Goal: Transaction & Acquisition: Book appointment/travel/reservation

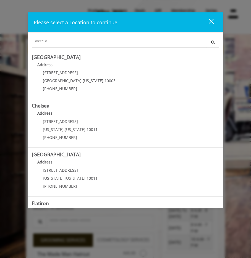
click at [179, 22] on div "close" at bounding box center [207, 22] width 11 height 8
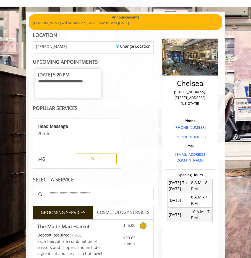
click at [141, 124] on icon "Grooming services" at bounding box center [143, 226] width 7 height 7
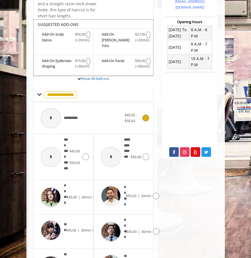
scroll to position [200, 0]
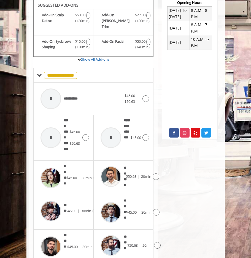
click at [158, 124] on div "Chelsea 169 W 23rd Street,170 W 23rd Street, New York Phone +(917) 639-3902 +(6…" at bounding box center [190, 108] width 64 height 496
click at [157, 124] on icon at bounding box center [156, 177] width 7 height 7
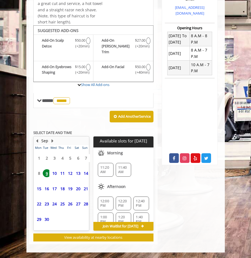
scroll to position [173, 0]
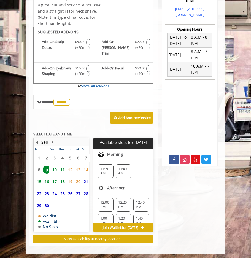
click at [63, 124] on span "11" at bounding box center [62, 170] width 8 height 8
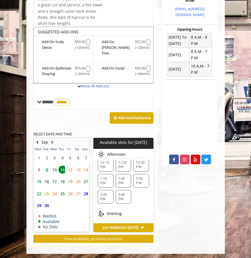
scroll to position [110, 0]
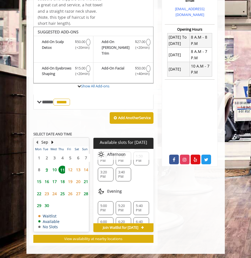
click at [120, 124] on span "5:20 PM" at bounding box center [123, 208] width 11 height 9
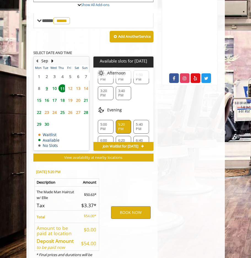
scroll to position [275, 0]
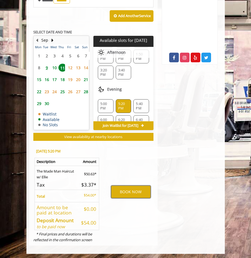
click at [126, 124] on button "BOOK NOW" at bounding box center [131, 192] width 40 height 13
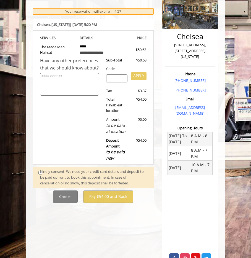
scroll to position [84, 0]
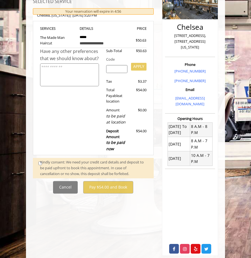
click at [40, 124] on div "Kindly consent: We need your credit card details and deposit to be paid upfront…" at bounding box center [94, 167] width 108 height 17
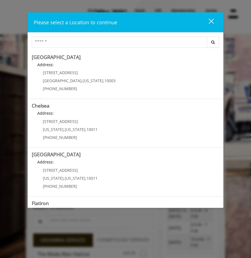
click at [212, 20] on div "close dialog" at bounding box center [210, 20] width 5 height 5
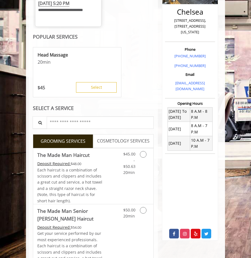
scroll to position [110, 0]
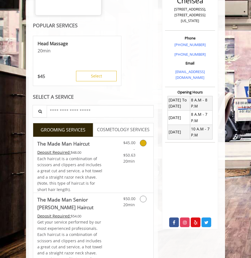
click at [144, 143] on icon "Grooming services" at bounding box center [143, 143] width 7 height 7
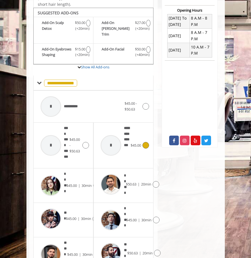
scroll to position [200, 0]
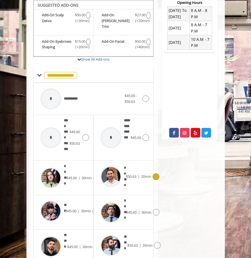
click at [157, 174] on icon at bounding box center [156, 177] width 7 height 7
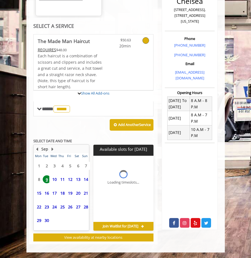
scroll to position [173, 0]
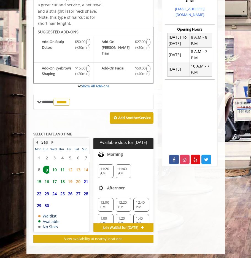
click at [62, 167] on span "11" at bounding box center [62, 170] width 8 height 8
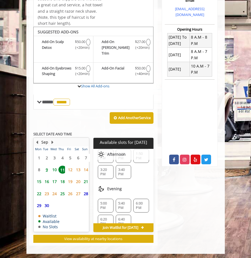
scroll to position [123, 0]
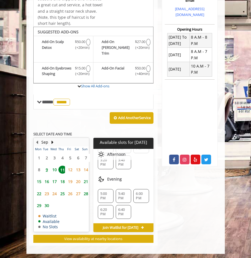
click at [127, 194] on div "5:40 PM" at bounding box center [124, 196] width 16 height 14
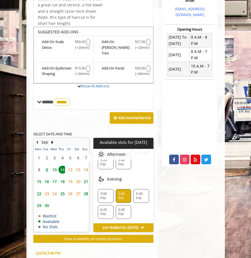
scroll to position [275, 0]
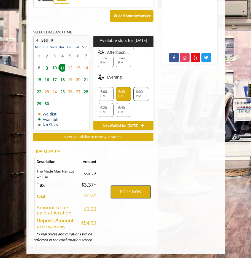
click at [142, 193] on button "BOOK NOW" at bounding box center [131, 192] width 40 height 13
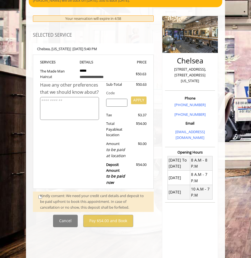
scroll to position [84, 0]
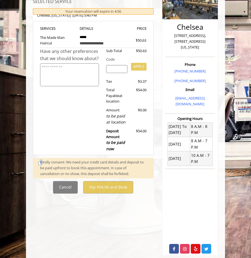
click at [41, 163] on div "Kindly consent: We need your credit card details and deposit to be paid upfront…" at bounding box center [94, 167] width 108 height 17
click at [39, 164] on div "Kindly consent: We need your credit card details and deposit to be paid upfront…" at bounding box center [93, 168] width 121 height 20
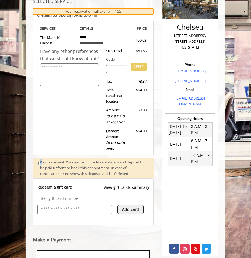
scroll to position [84, 0]
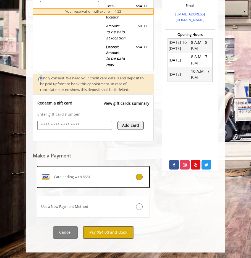
click at [118, 230] on button "Pay $54.00 and Book" at bounding box center [108, 233] width 50 height 12
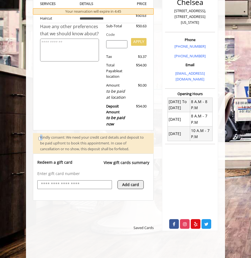
scroll to position [113, 0]
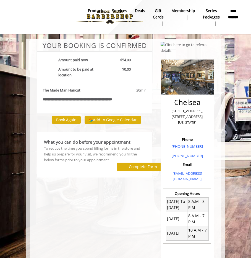
click at [227, 14] on b "**********" at bounding box center [233, 14] width 12 height 12
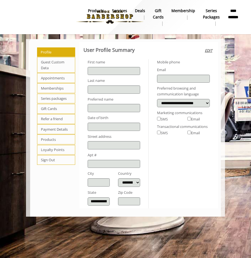
type input "*****"
type input "******"
select select "***"
type input "**********"
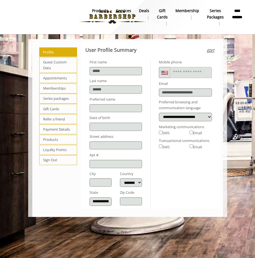
click at [51, 78] on span "Appointments" at bounding box center [58, 78] width 38 height 10
